Goal: Transaction & Acquisition: Subscribe to service/newsletter

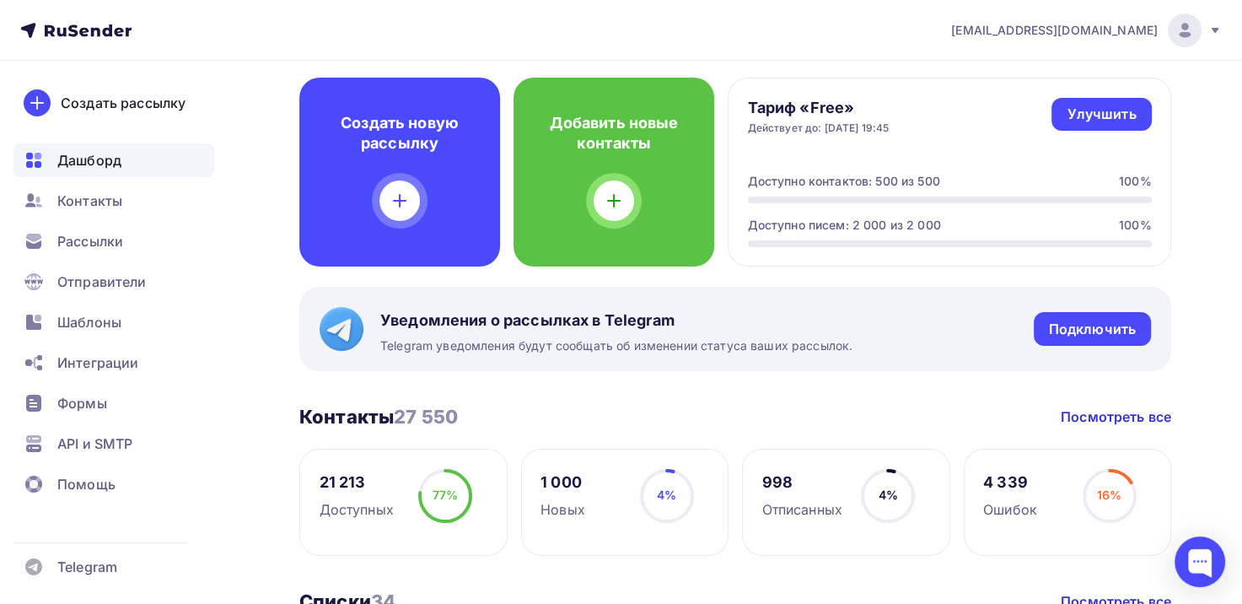
scroll to position [84, 0]
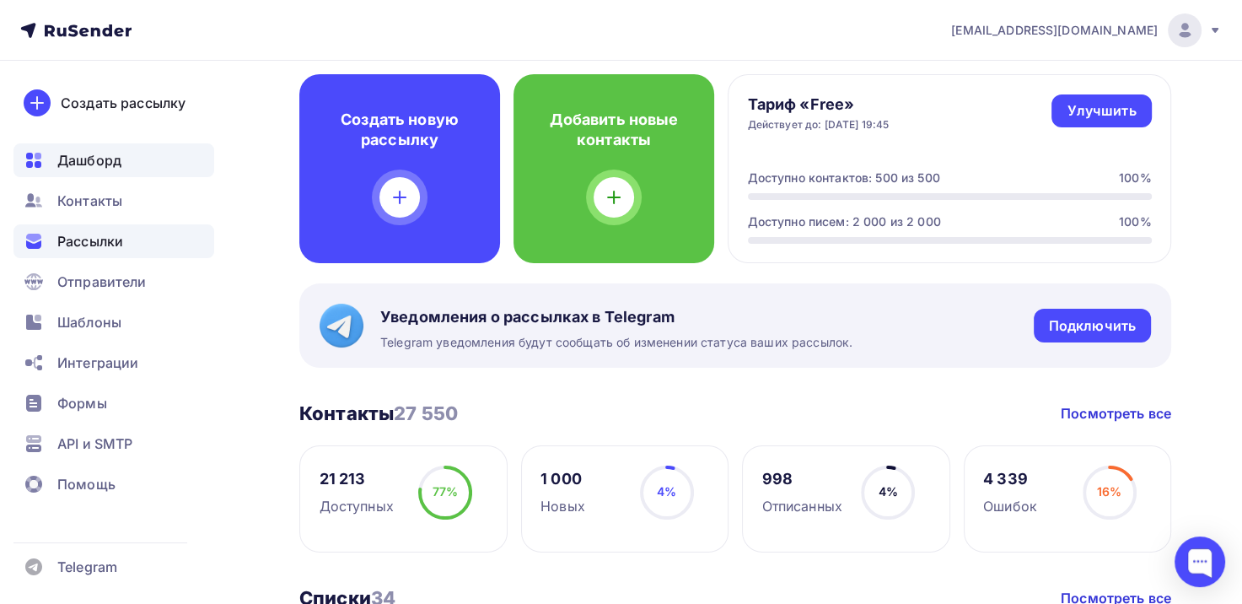
click at [95, 245] on span "Рассылки" at bounding box center [90, 241] width 66 height 20
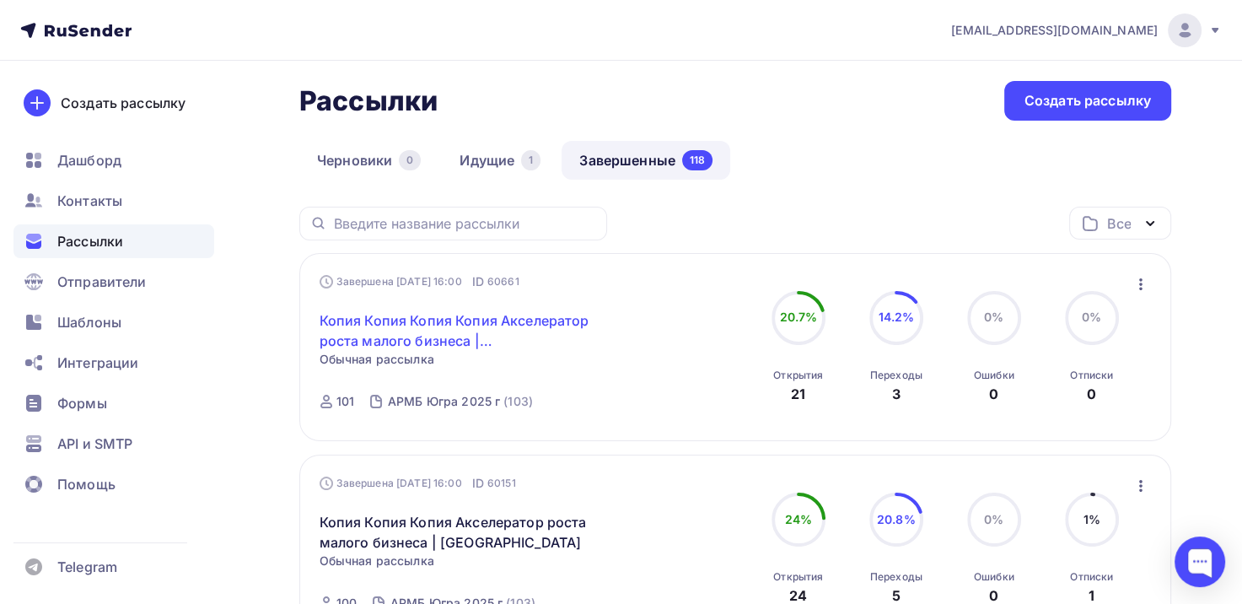
scroll to position [84, 0]
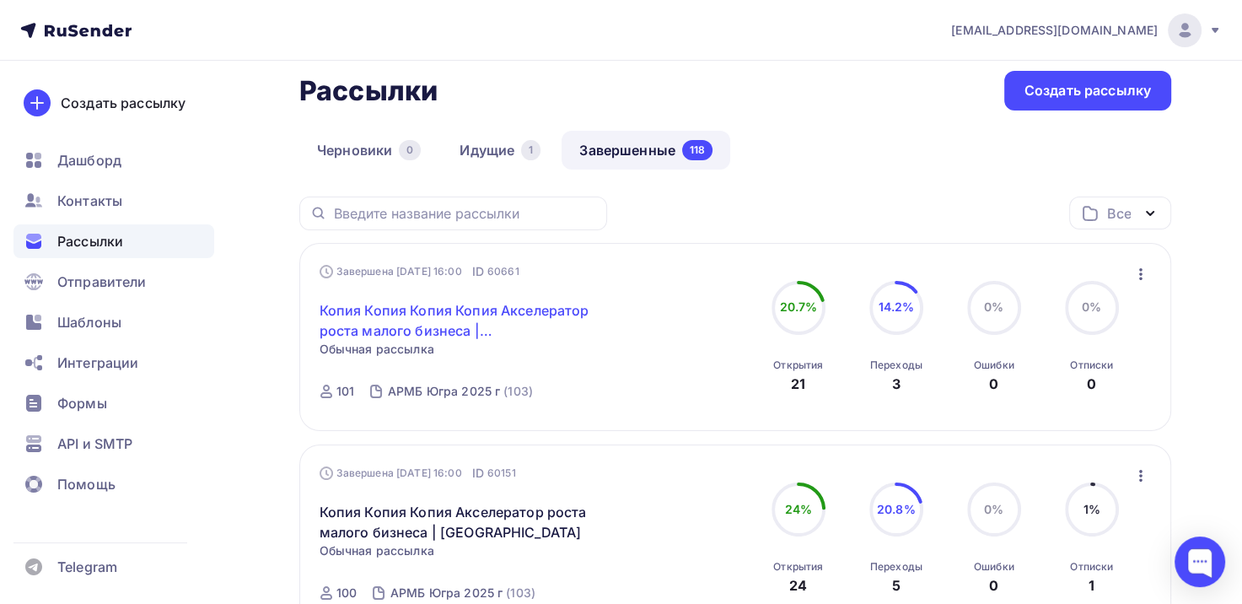
click at [396, 310] on link "Копия Копия Копия Копия Акселератор роста малого бизнеса | [GEOGRAPHIC_DATA]" at bounding box center [464, 320] width 289 height 40
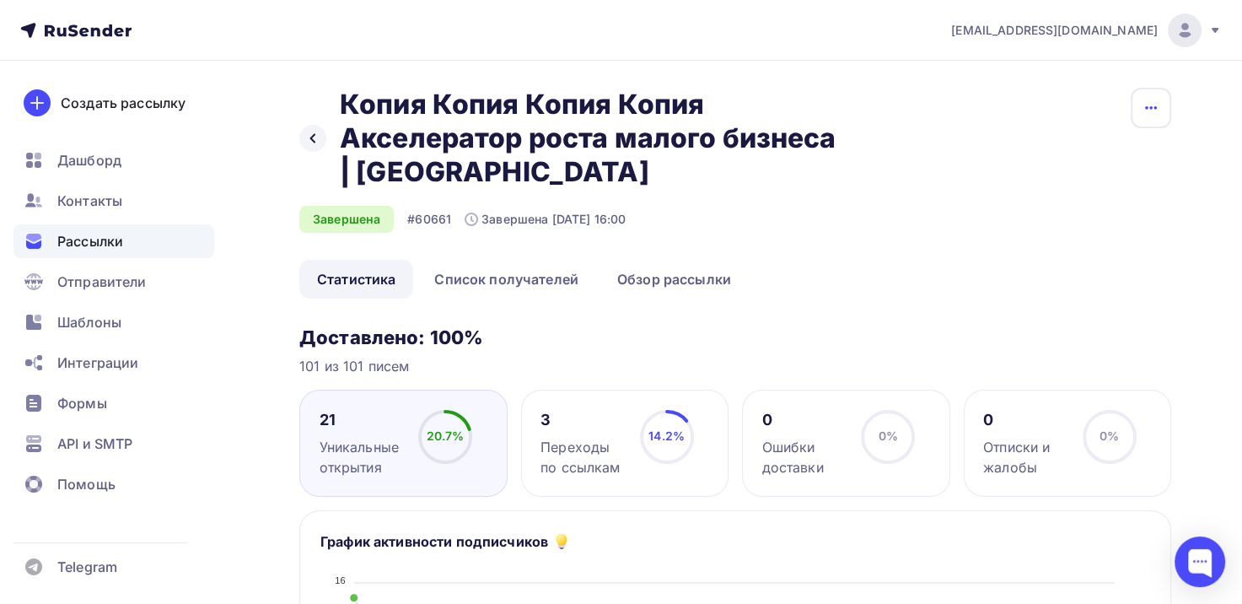
click at [1144, 108] on icon "button" at bounding box center [1151, 108] width 20 height 20
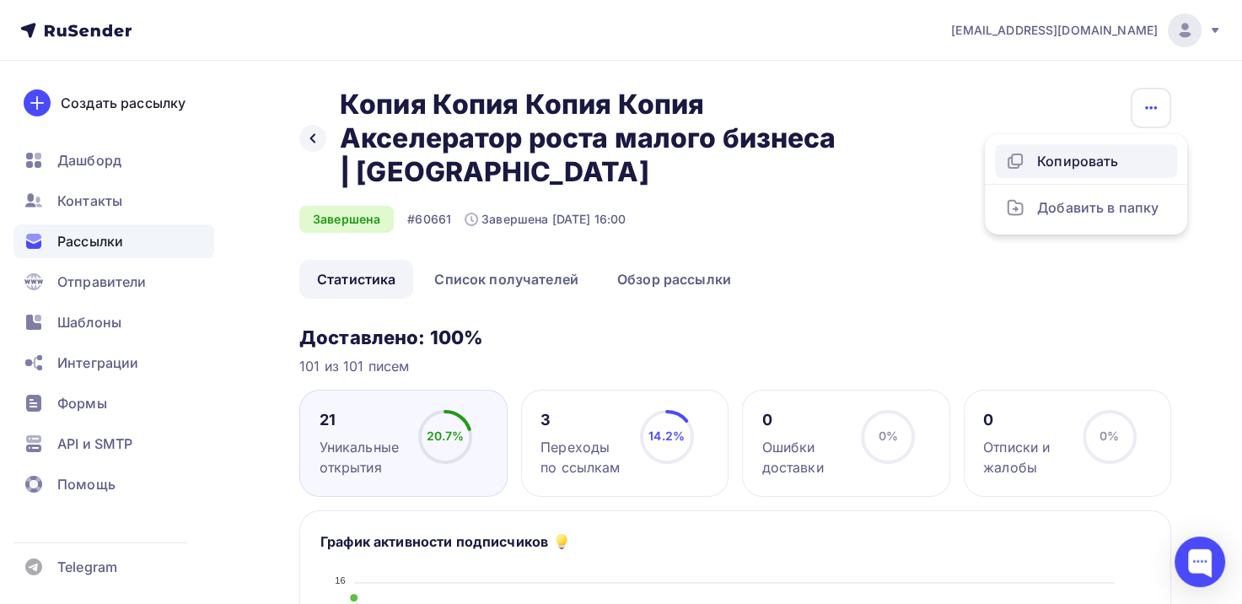
click at [1090, 167] on div "Копировать" at bounding box center [1086, 161] width 162 height 20
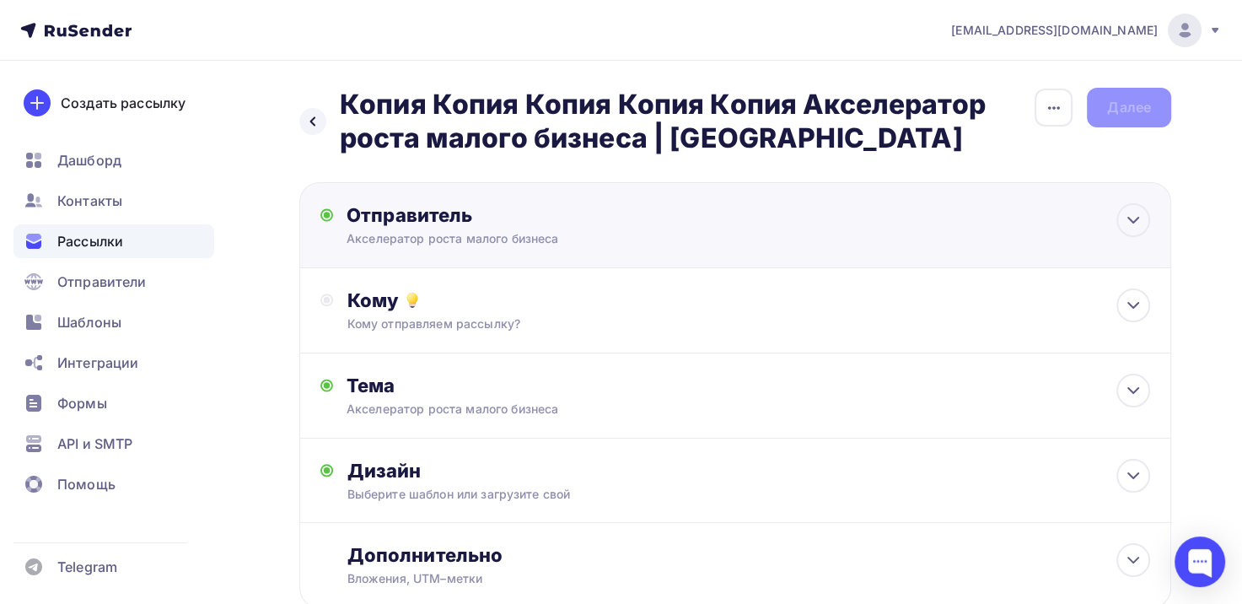
click at [515, 237] on div "Акселератор роста малого бизнеса" at bounding box center [511, 238] width 329 height 17
type input "Акселератор роста малого бизнеса"
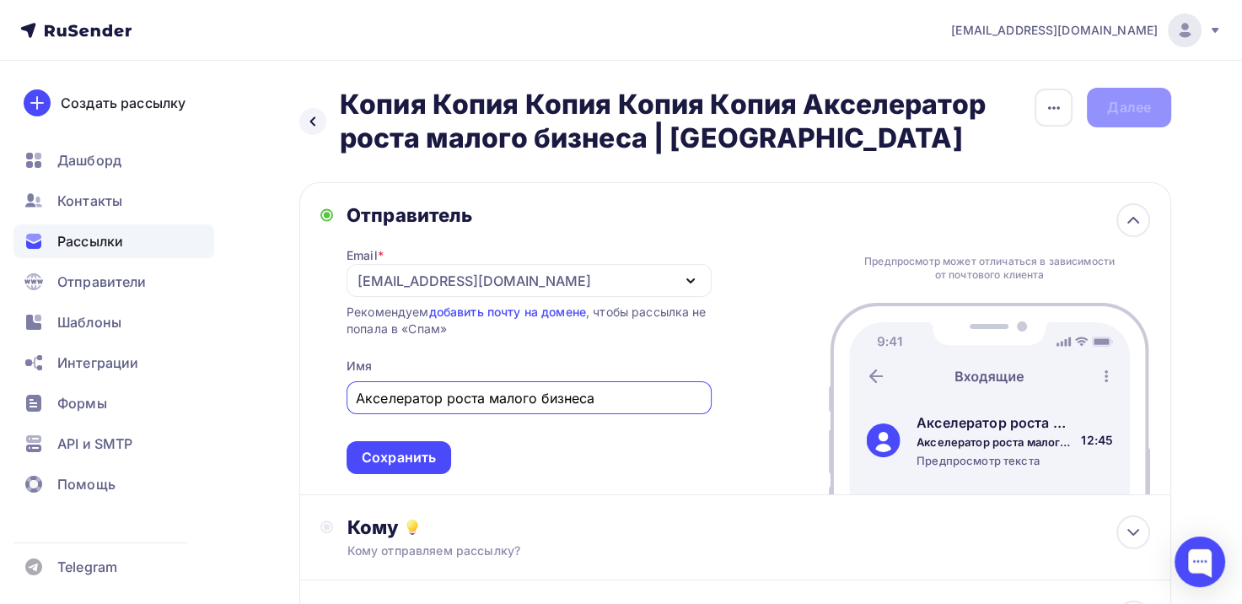
click at [685, 277] on icon "button" at bounding box center [691, 281] width 20 height 20
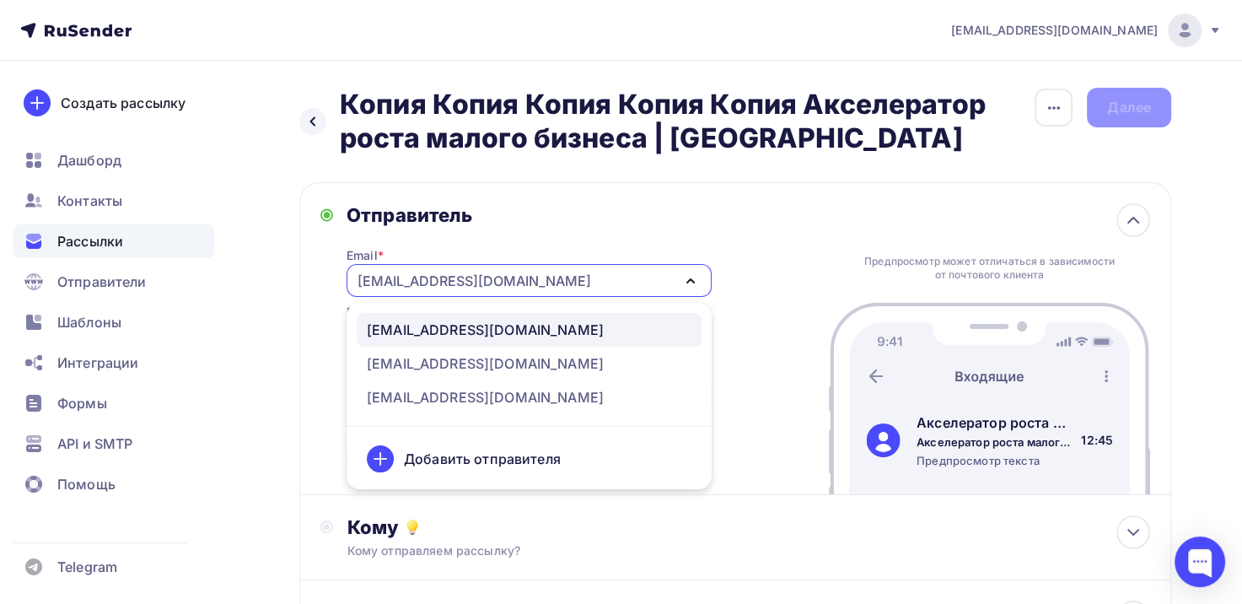
click at [685, 277] on icon "button" at bounding box center [691, 281] width 20 height 20
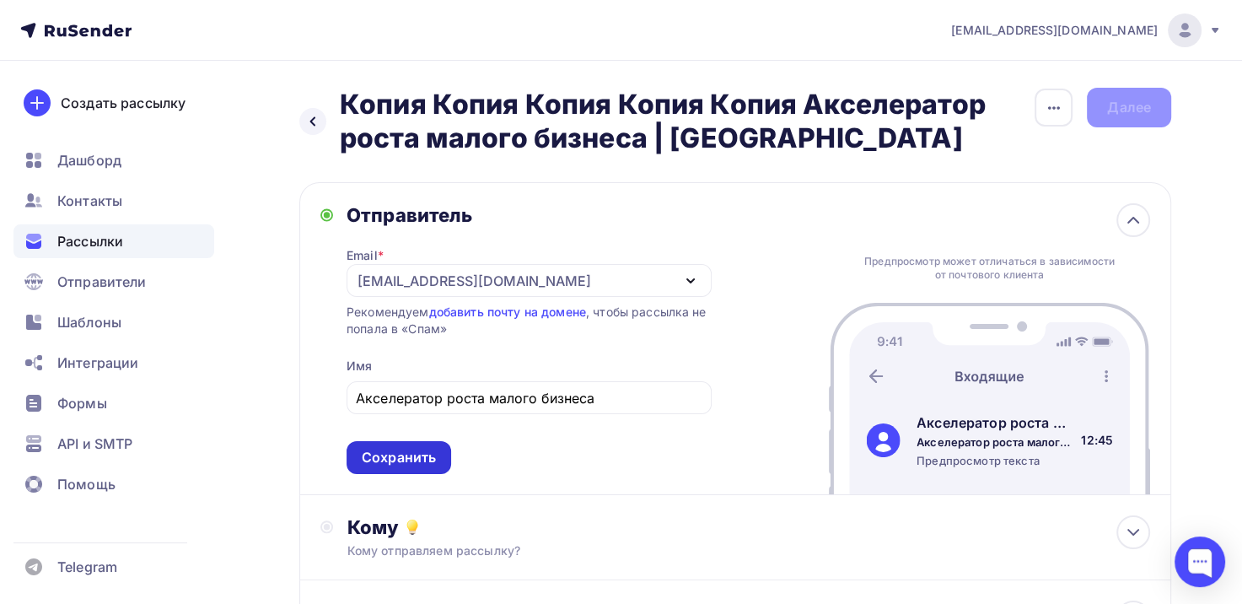
click at [422, 455] on div "Сохранить" at bounding box center [399, 457] width 74 height 19
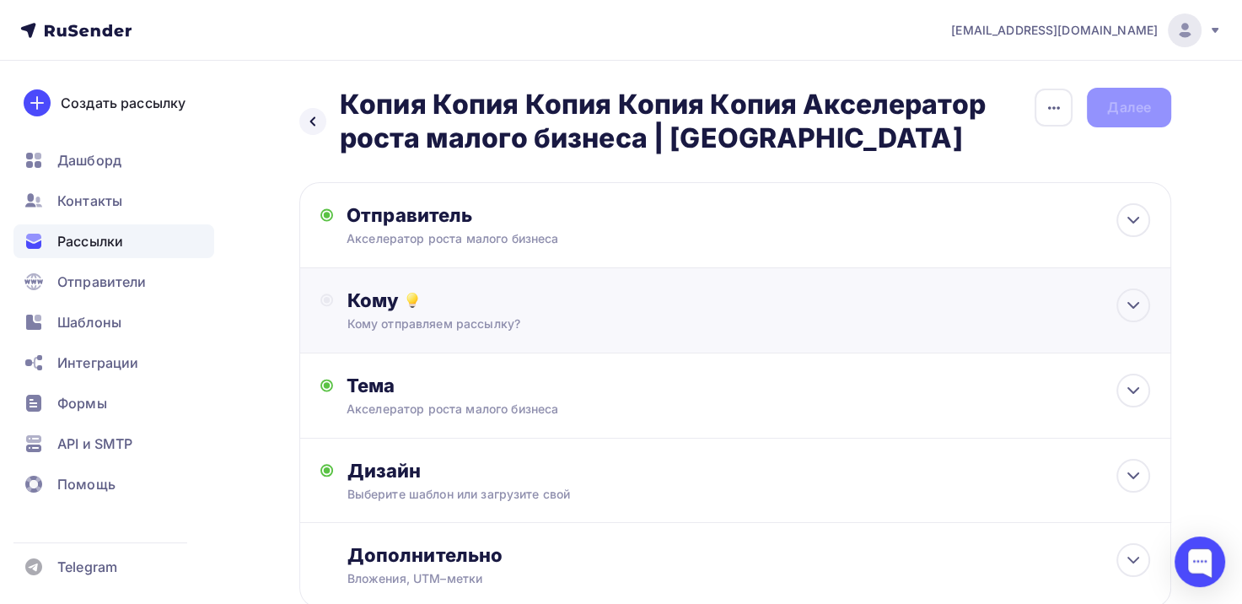
click at [482, 332] on div "Кому Кому отправляем рассылку? Списки получателей Выберите список Все списки id…" at bounding box center [735, 310] width 872 height 85
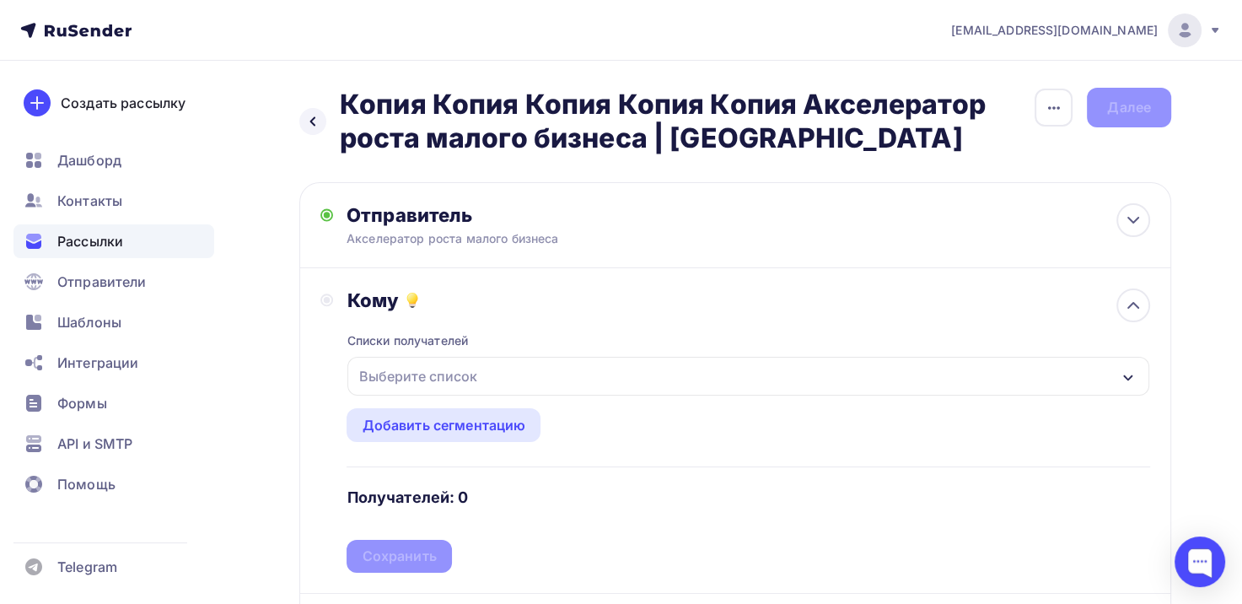
click at [450, 375] on div "Выберите список" at bounding box center [418, 376] width 132 height 30
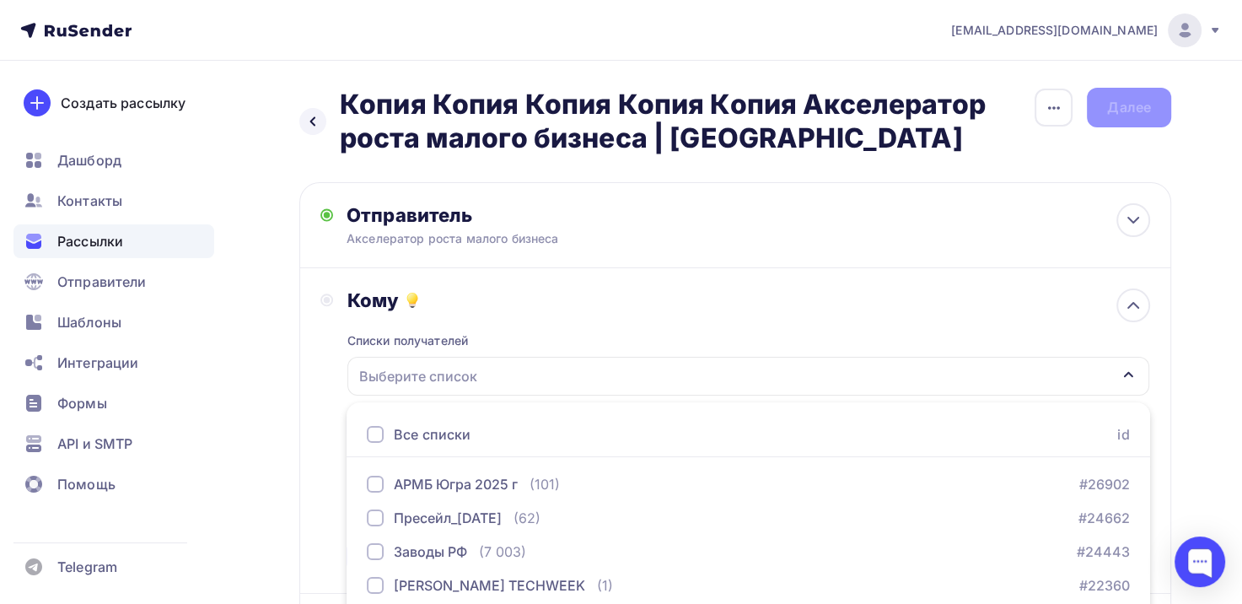
scroll to position [234, 0]
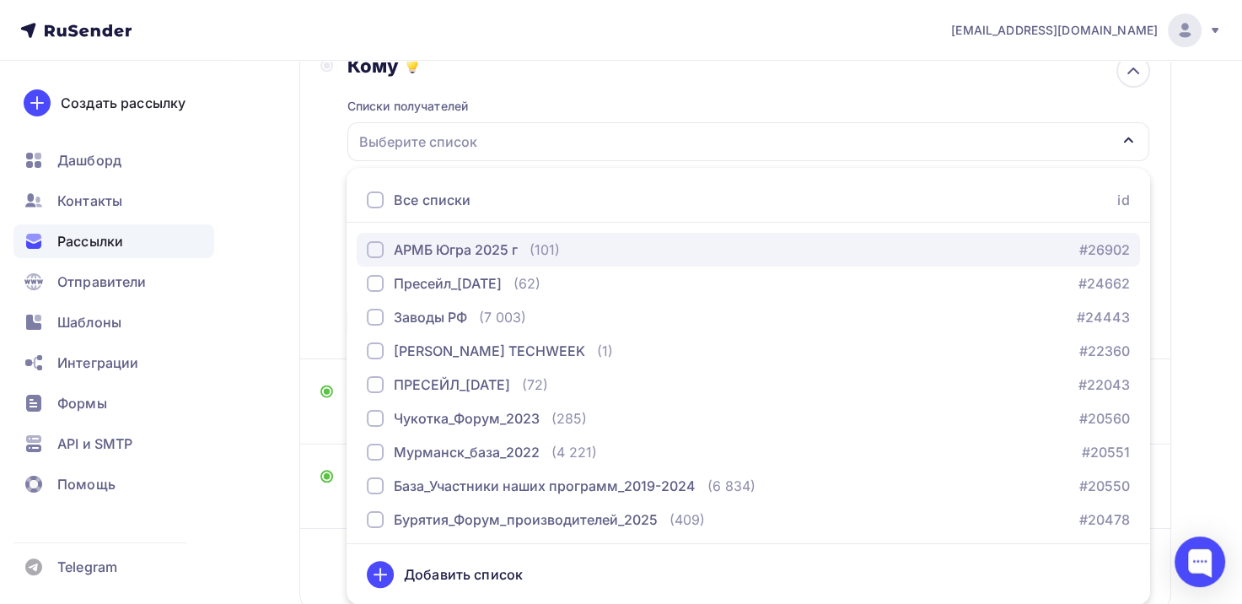
click at [368, 243] on div "button" at bounding box center [375, 249] width 17 height 17
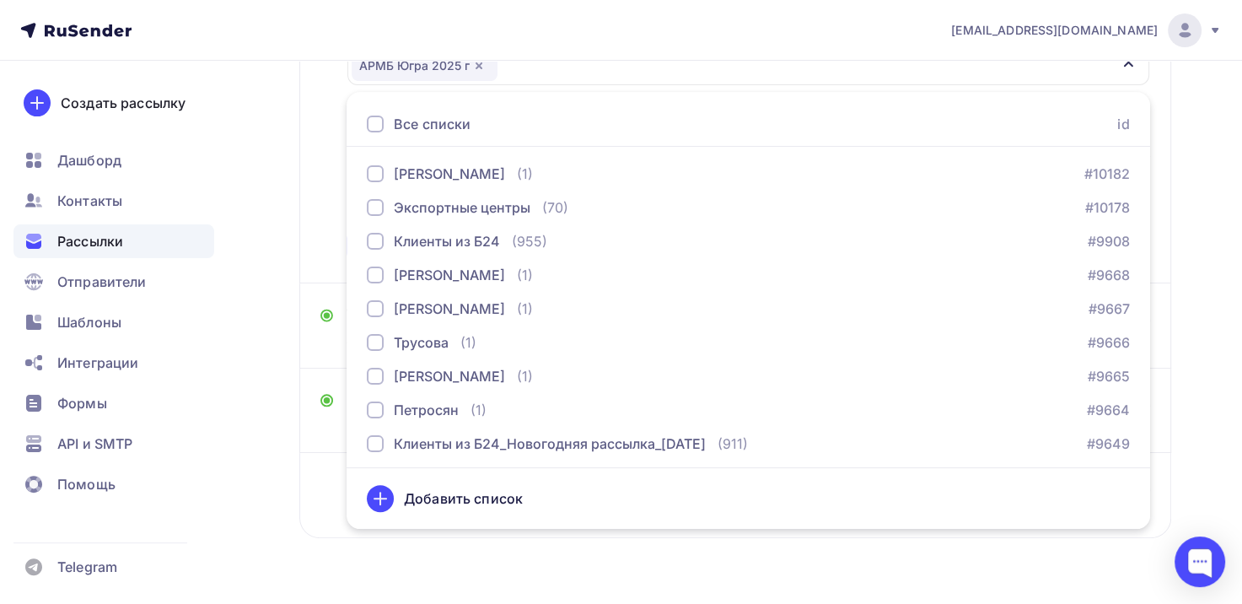
scroll to position [352, 0]
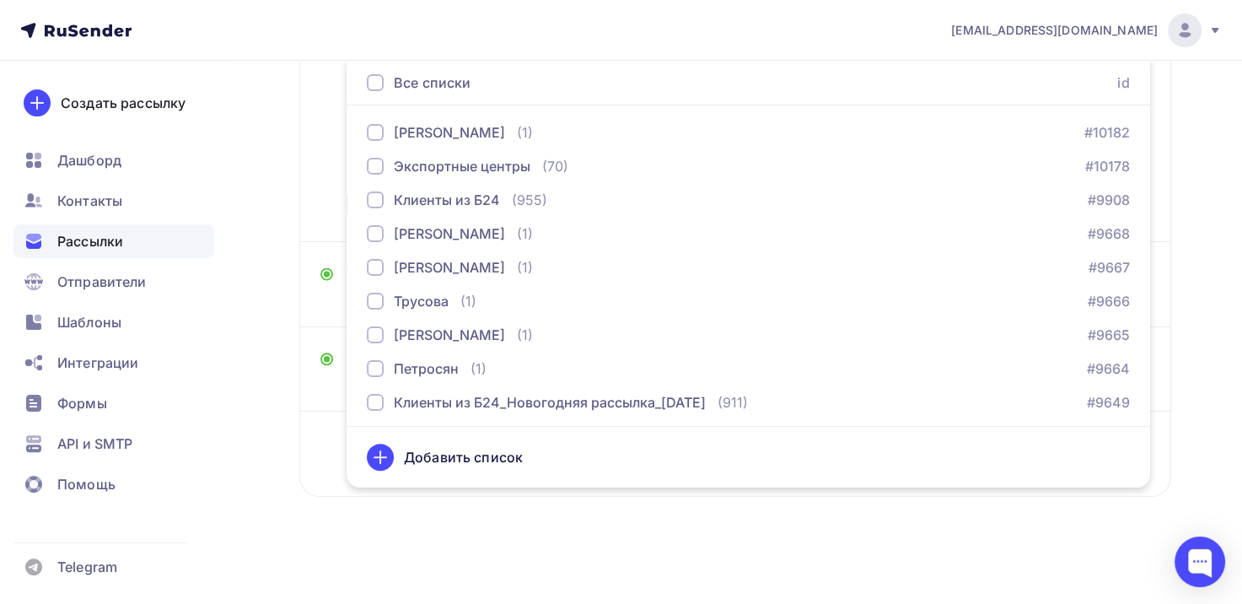
click at [540, 522] on div "Назад Копия Копия Копия Копия Копия Акселератор роста малого бизнеса | [GEOGRAP…" at bounding box center [735, 137] width 872 height 802
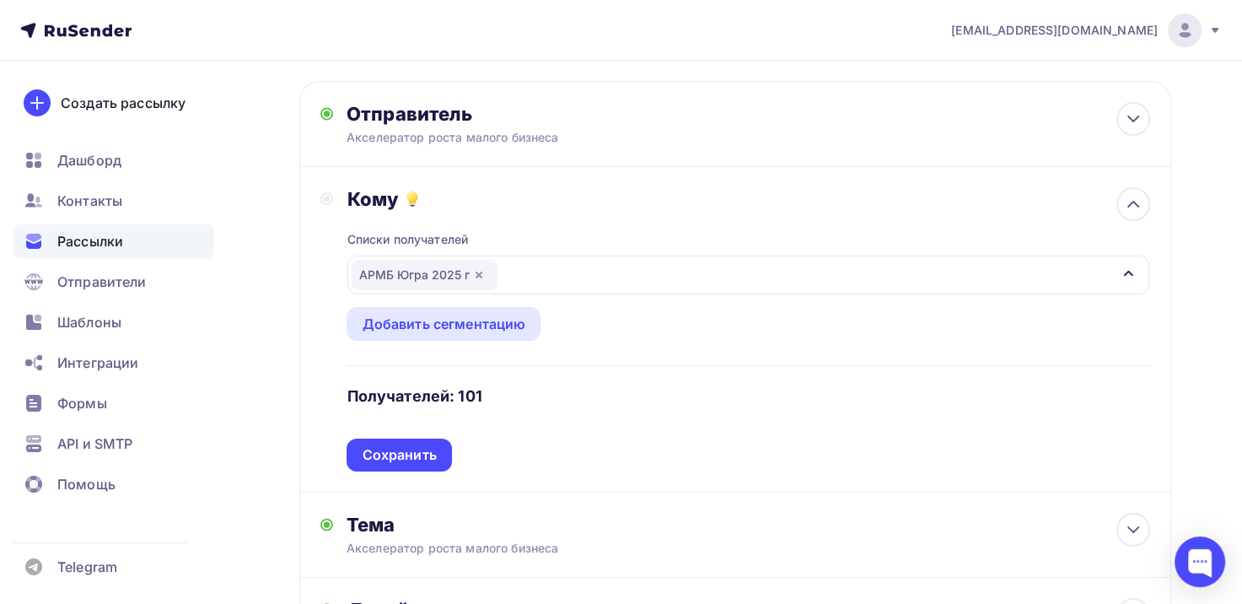
scroll to position [99, 0]
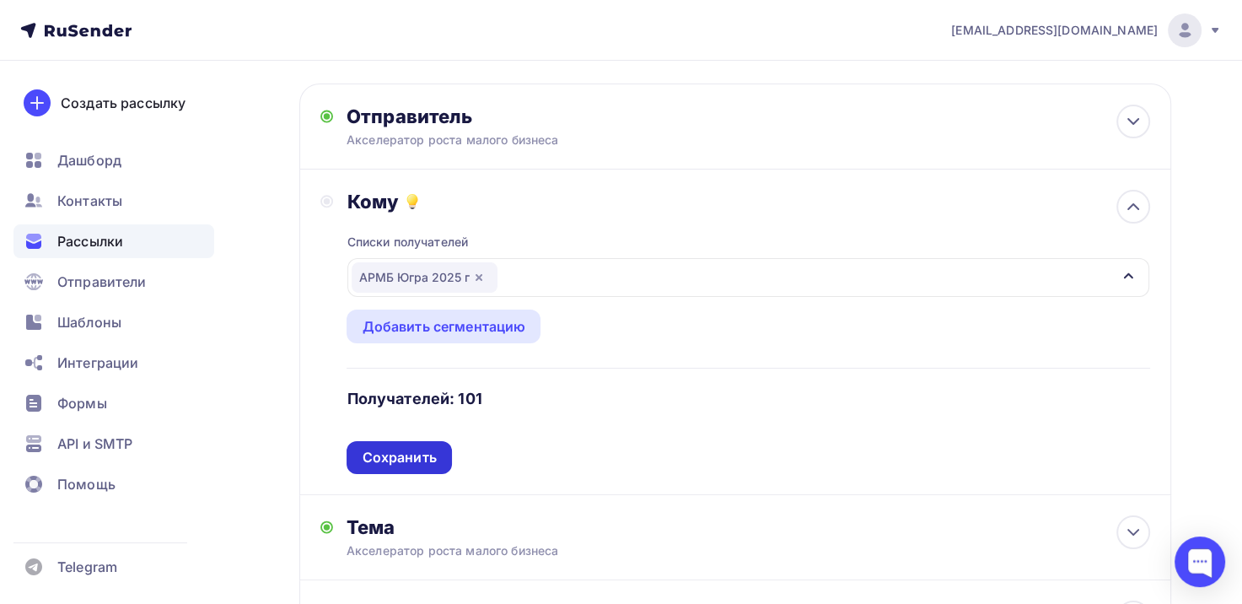
click at [390, 460] on div "Сохранить" at bounding box center [399, 457] width 74 height 19
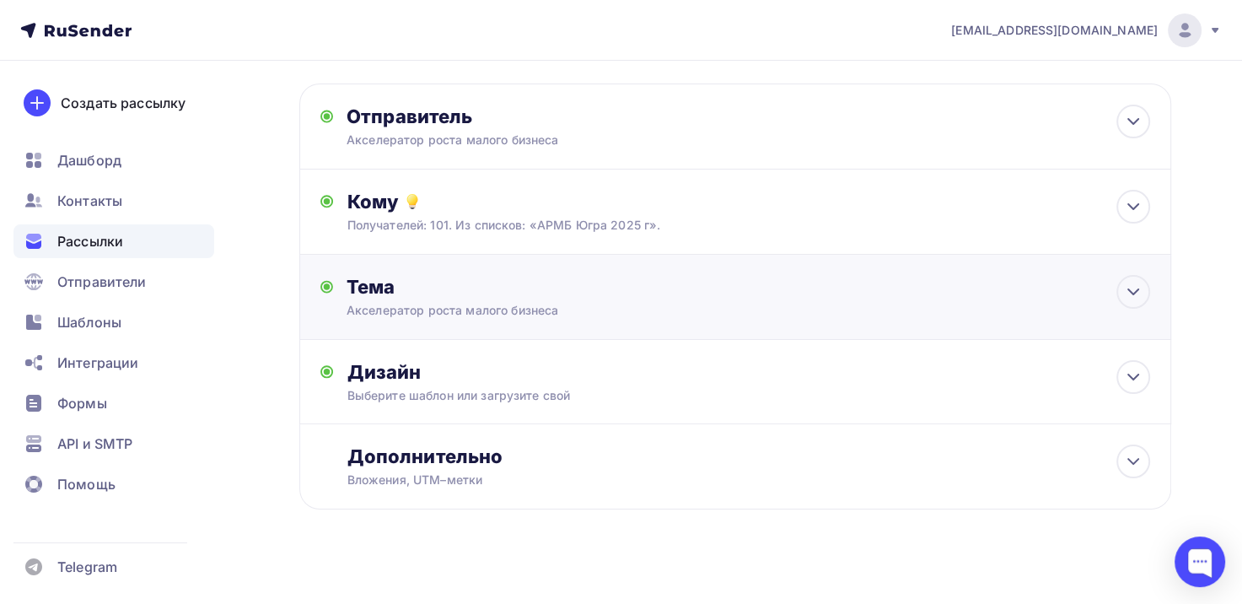
click at [445, 310] on div "Акселератор роста малого бизнеса" at bounding box center [497, 310] width 300 height 17
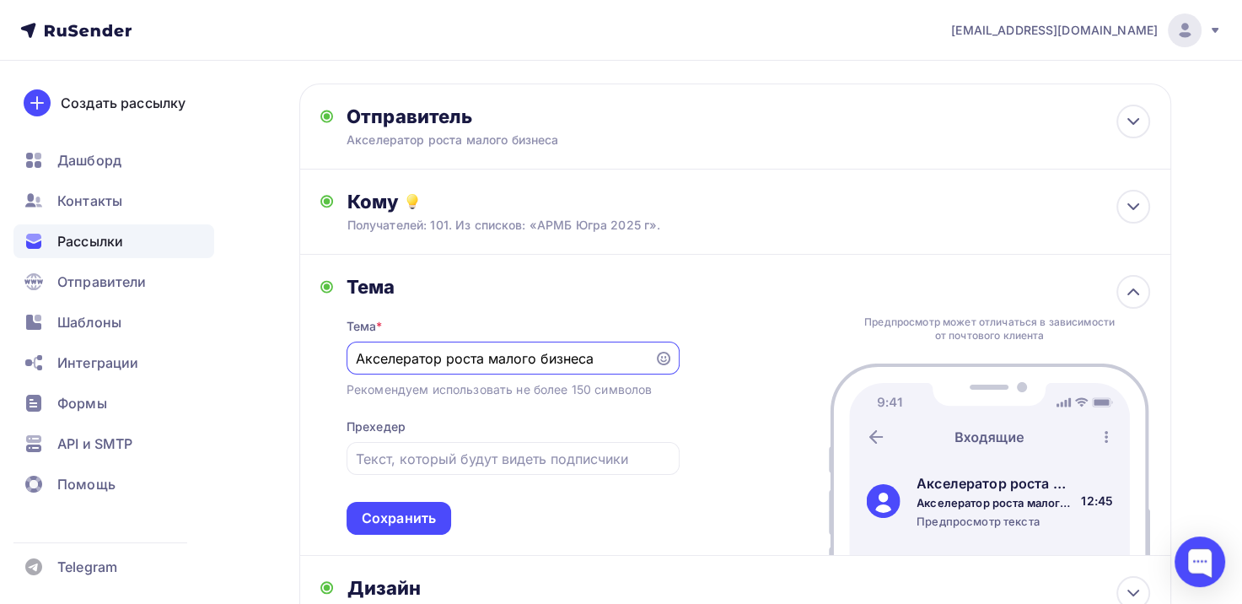
scroll to position [0, 0]
click at [416, 517] on div "Сохранить" at bounding box center [399, 518] width 74 height 19
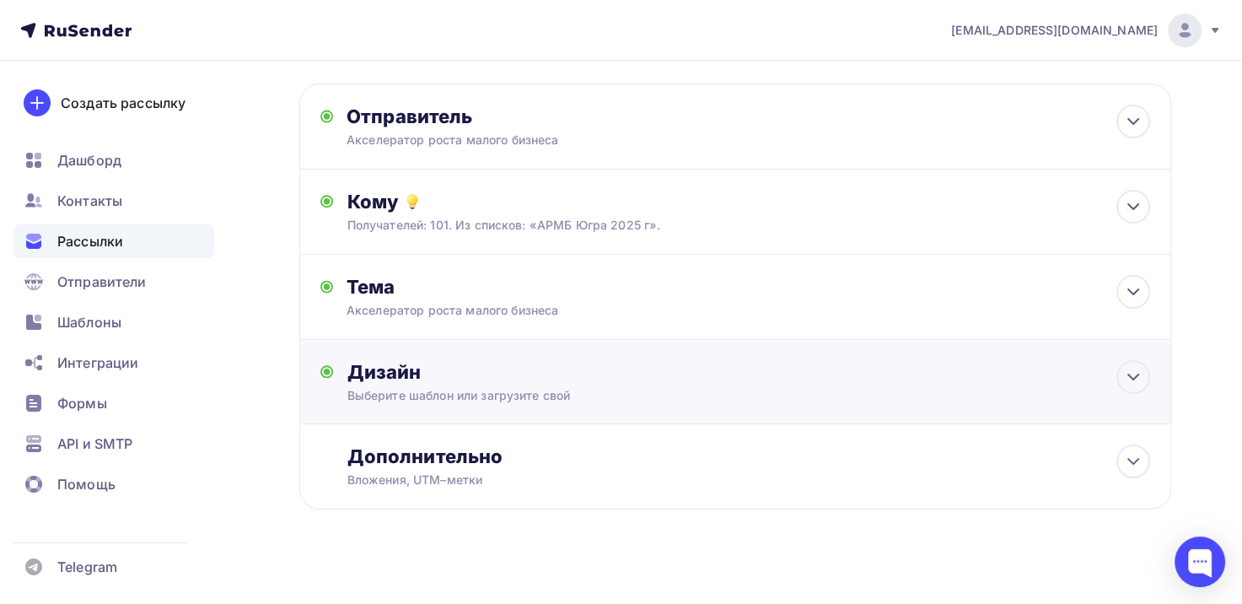
click at [454, 396] on div "Выберите шаблон или загрузите свой" at bounding box center [708, 395] width 723 height 17
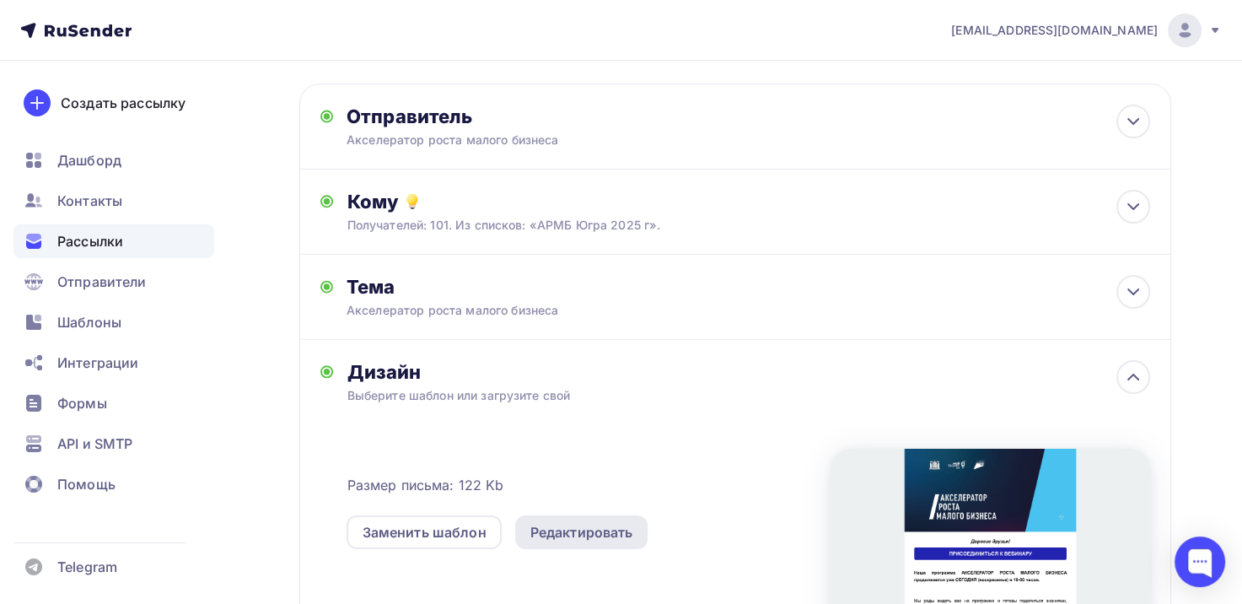
click at [585, 537] on div "Редактировать" at bounding box center [582, 532] width 103 height 20
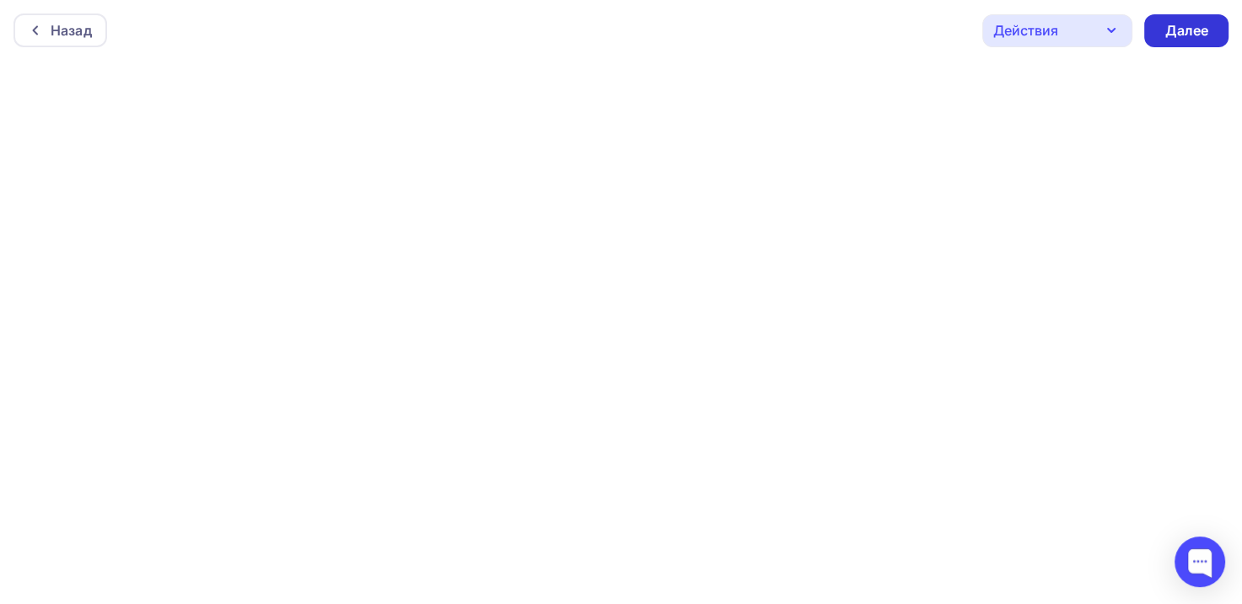
click at [1181, 26] on div "Далее" at bounding box center [1187, 30] width 44 height 19
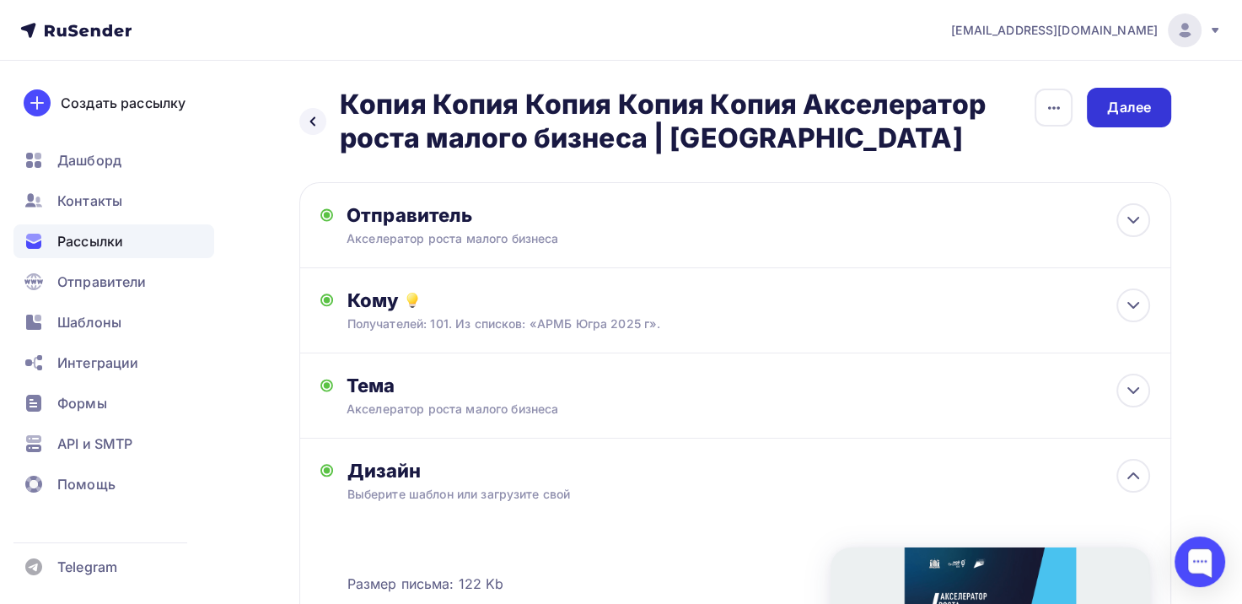
click at [1142, 105] on div "Далее" at bounding box center [1129, 107] width 44 height 19
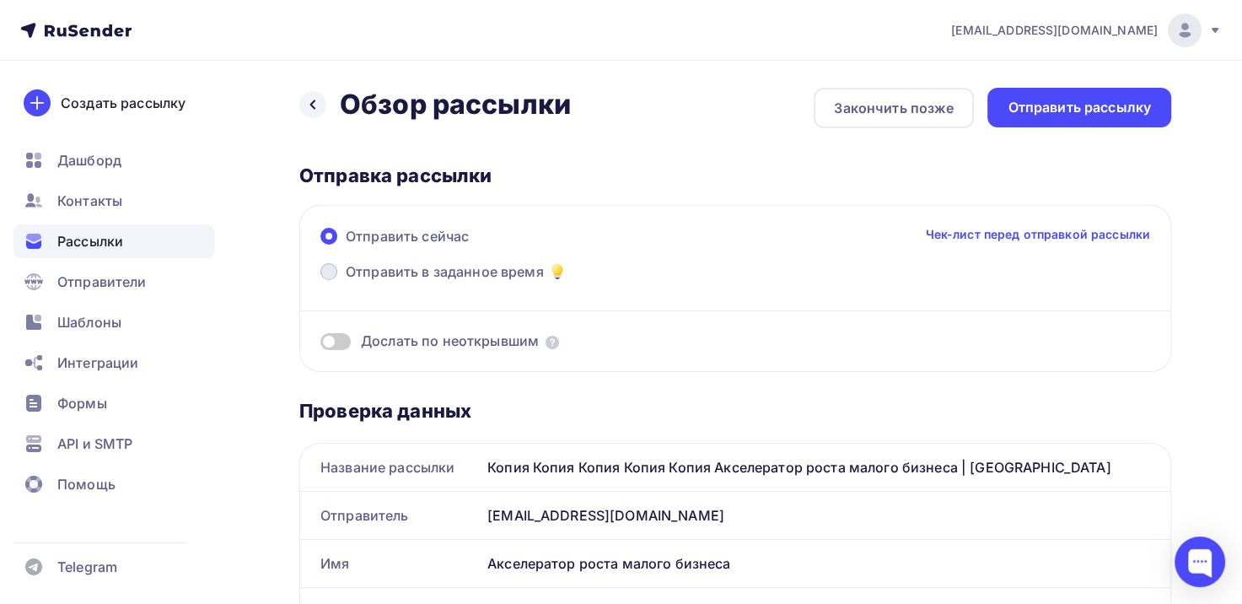
click at [330, 272] on span at bounding box center [329, 271] width 17 height 17
click at [346, 282] on input "Отправить в заданное время" at bounding box center [346, 282] width 0 height 0
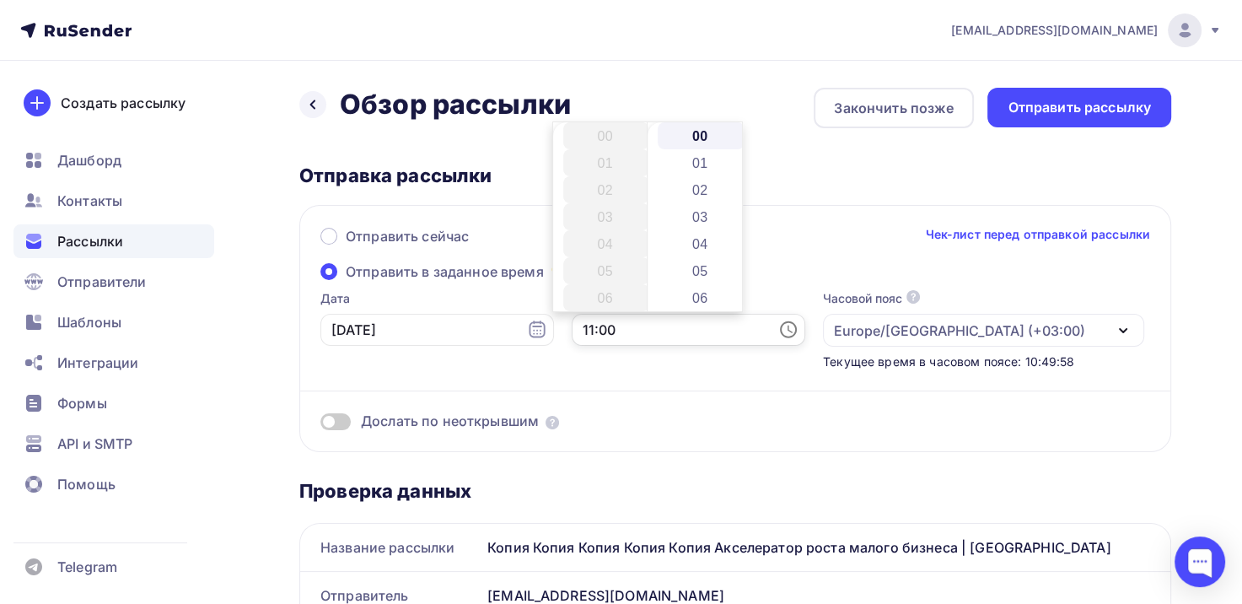
click at [572, 331] on input "11:00" at bounding box center [689, 330] width 234 height 32
click at [601, 275] on li "16" at bounding box center [606, 270] width 87 height 27
type input "16:00"
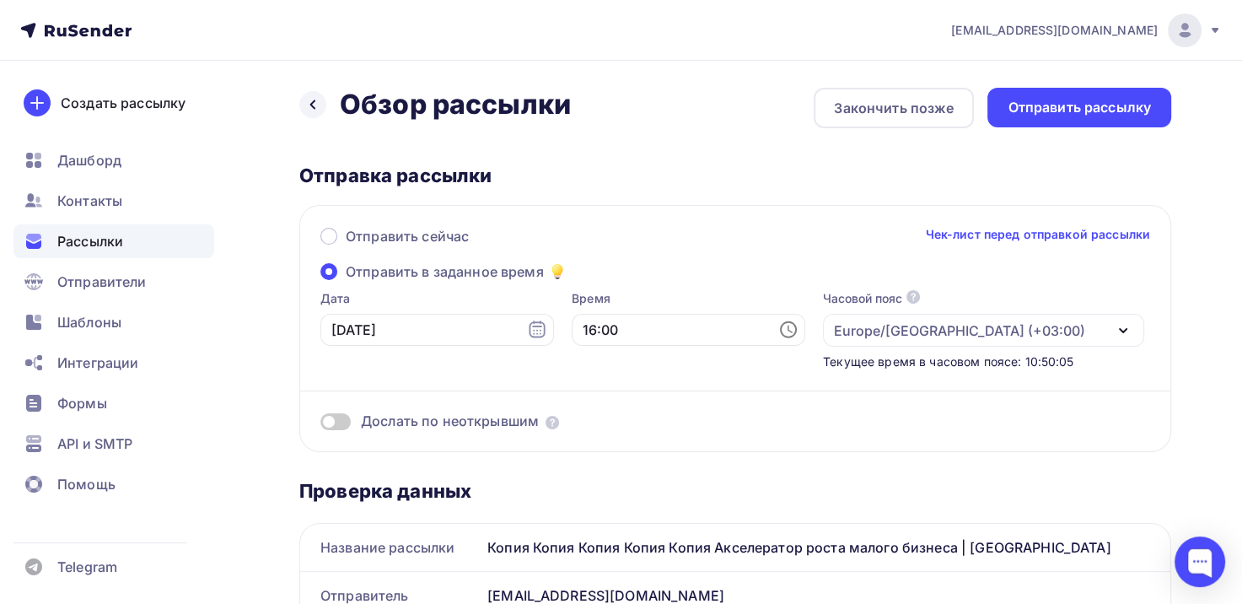
click at [658, 449] on div "Отправить сейчас Чек-лист перед отправкой рассылки Отправить в заданное время Д…" at bounding box center [735, 328] width 872 height 247
click at [1089, 105] on div "Отправить рассылку" at bounding box center [1079, 107] width 143 height 19
